Goal: Browse casually

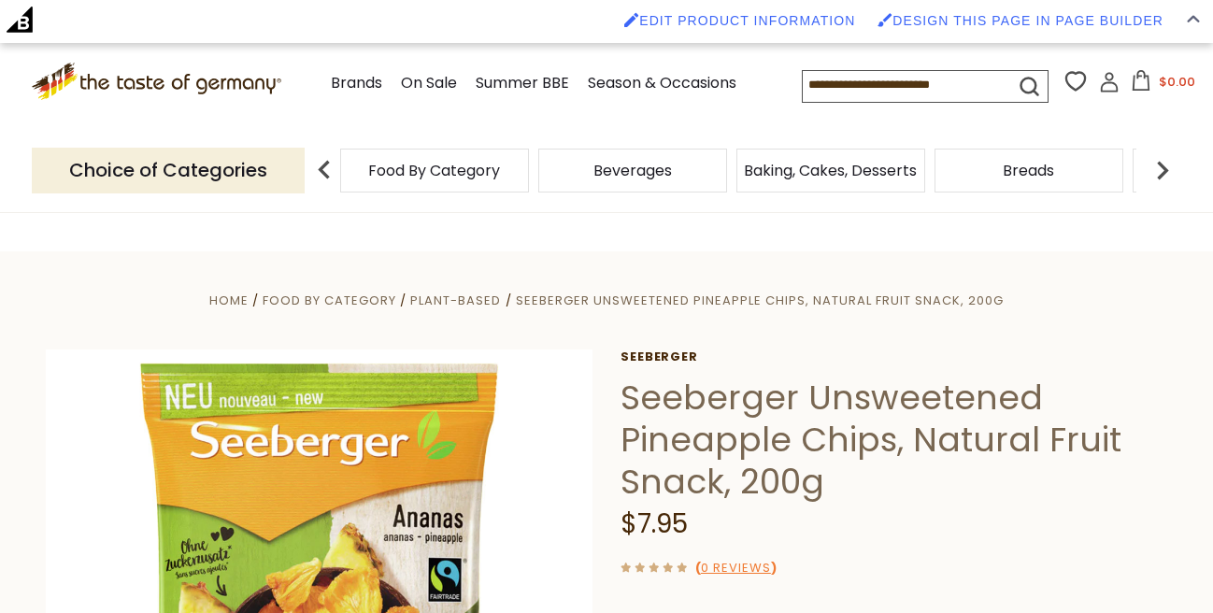
scroll to position [1759, 0]
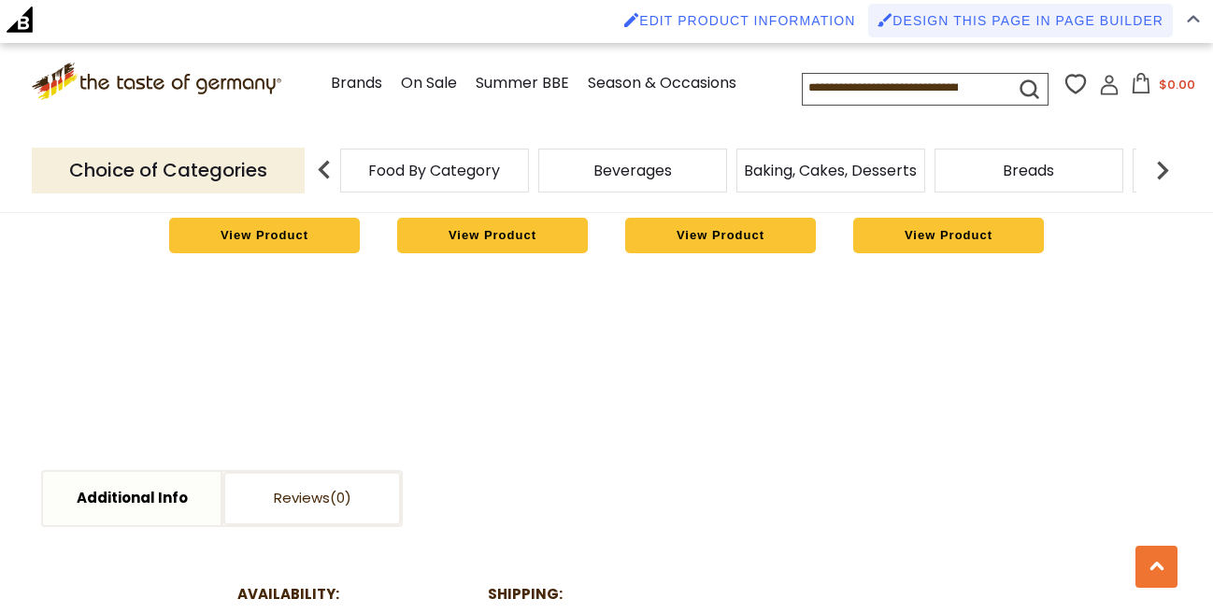
click at [979, 20] on span "Design this page in Page Builder" at bounding box center [1027, 20] width 271 height 15
